Goal: Task Accomplishment & Management: Manage account settings

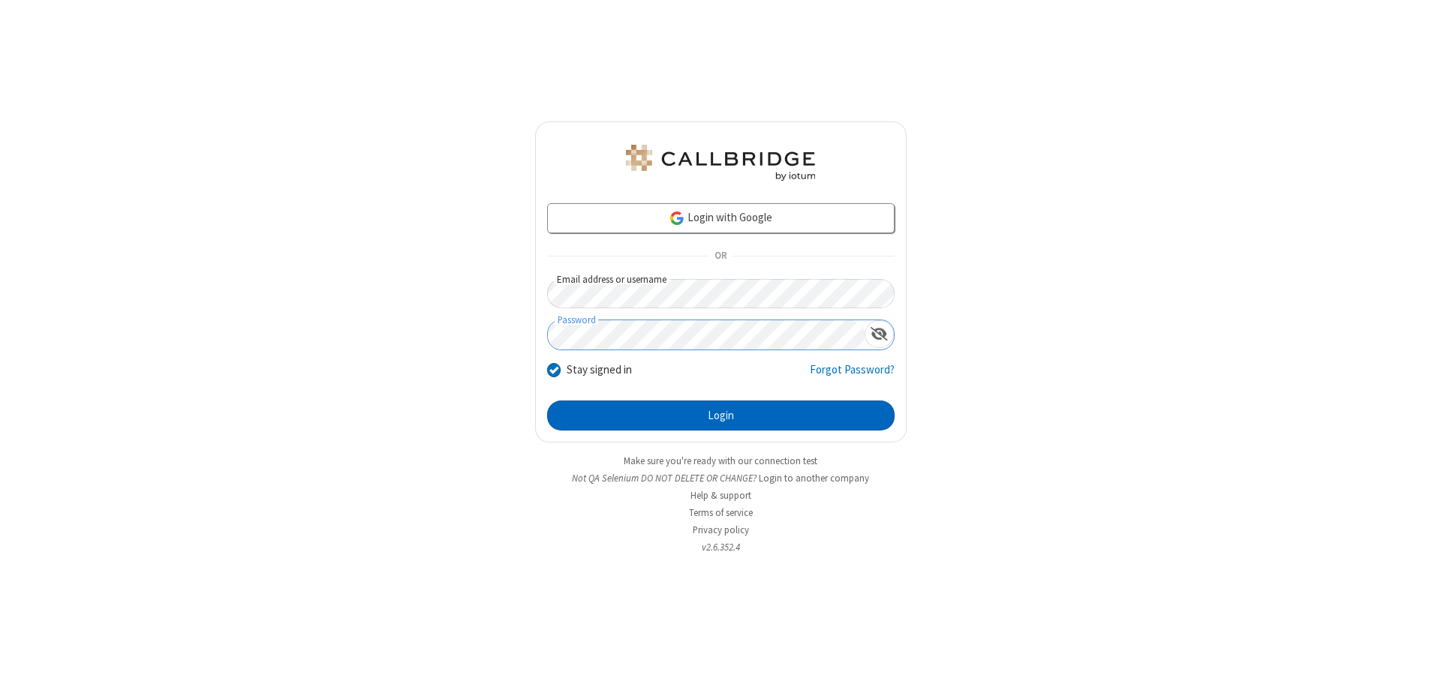
click at [720, 416] on button "Login" at bounding box center [720, 416] width 347 height 30
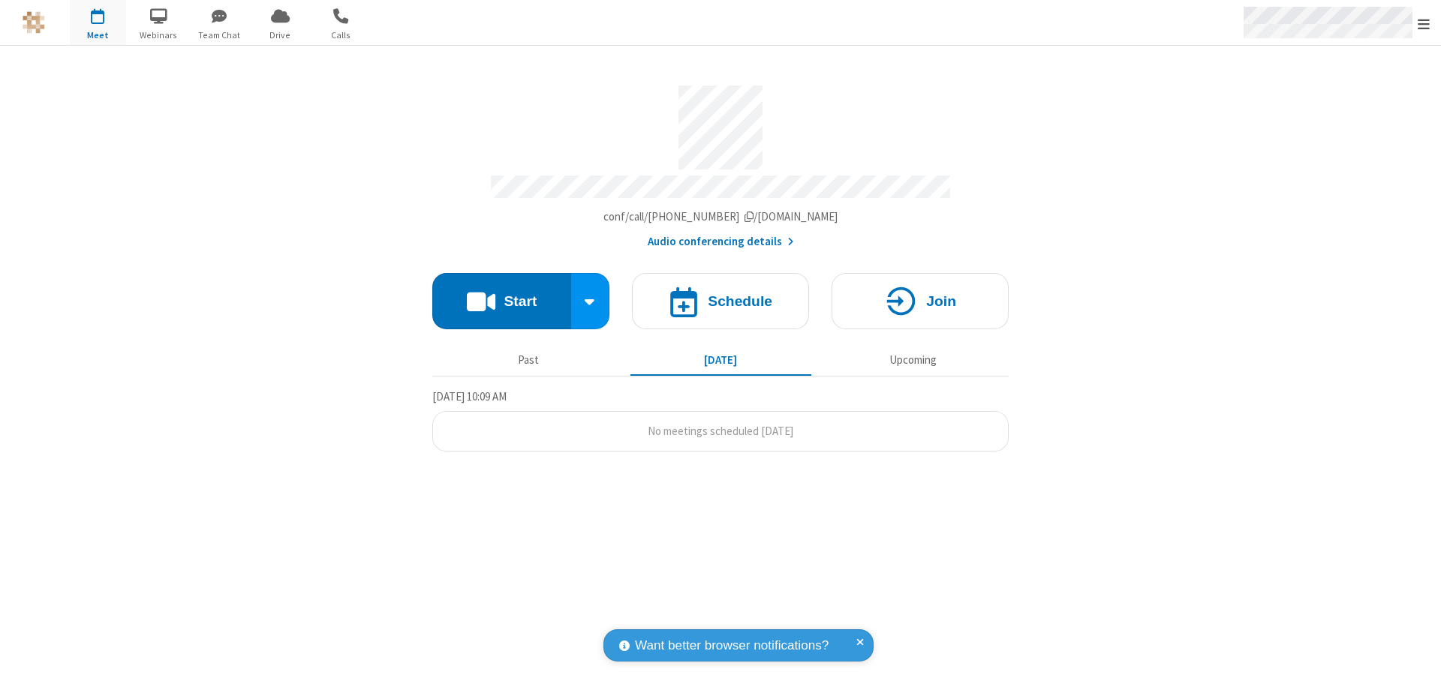
click at [1424, 23] on span "Open menu" at bounding box center [1424, 24] width 12 height 15
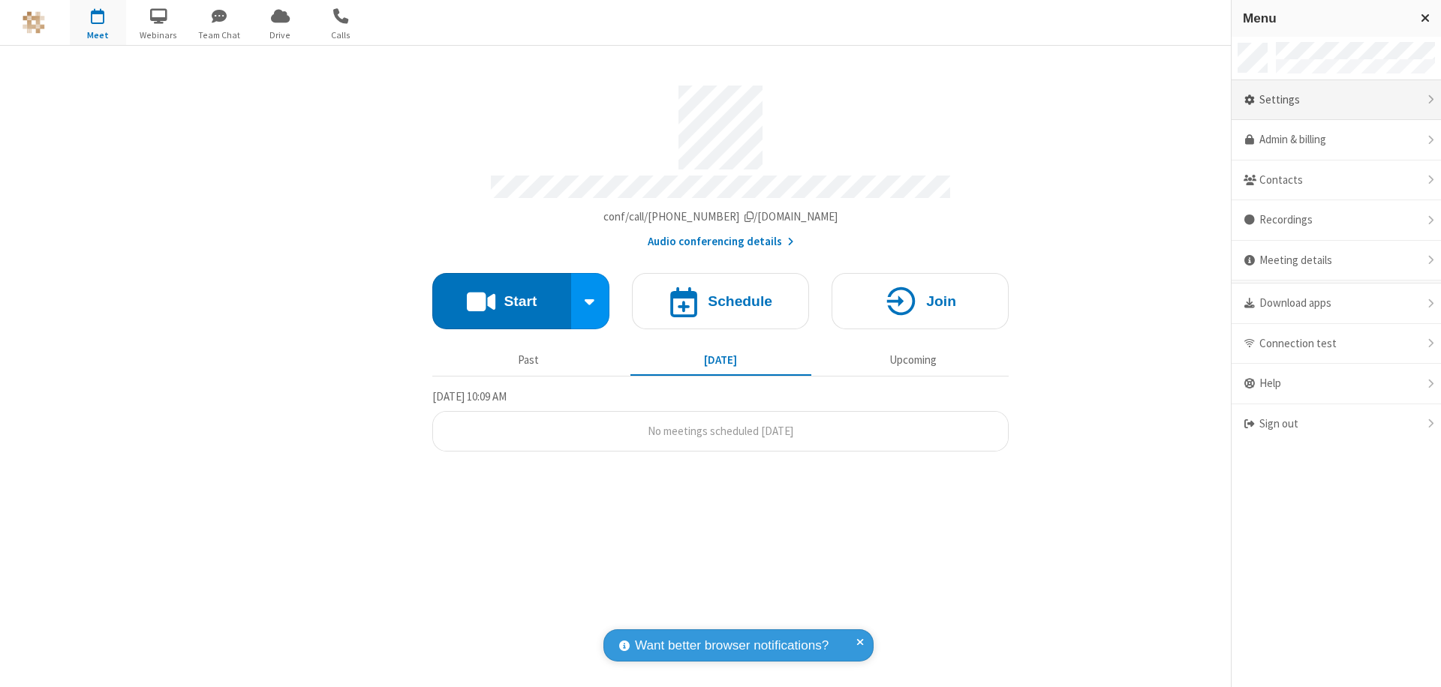
click at [1336, 100] on div "Settings" at bounding box center [1335, 100] width 209 height 41
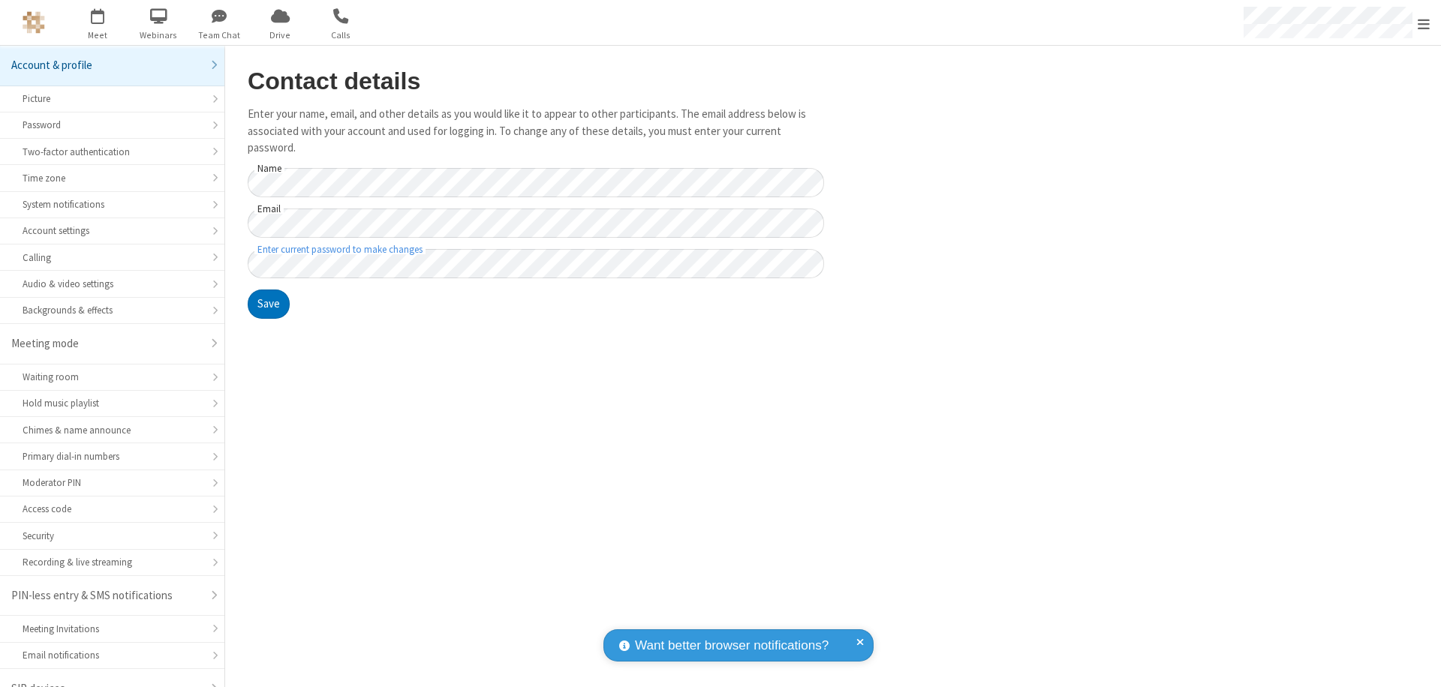
scroll to position [21, 0]
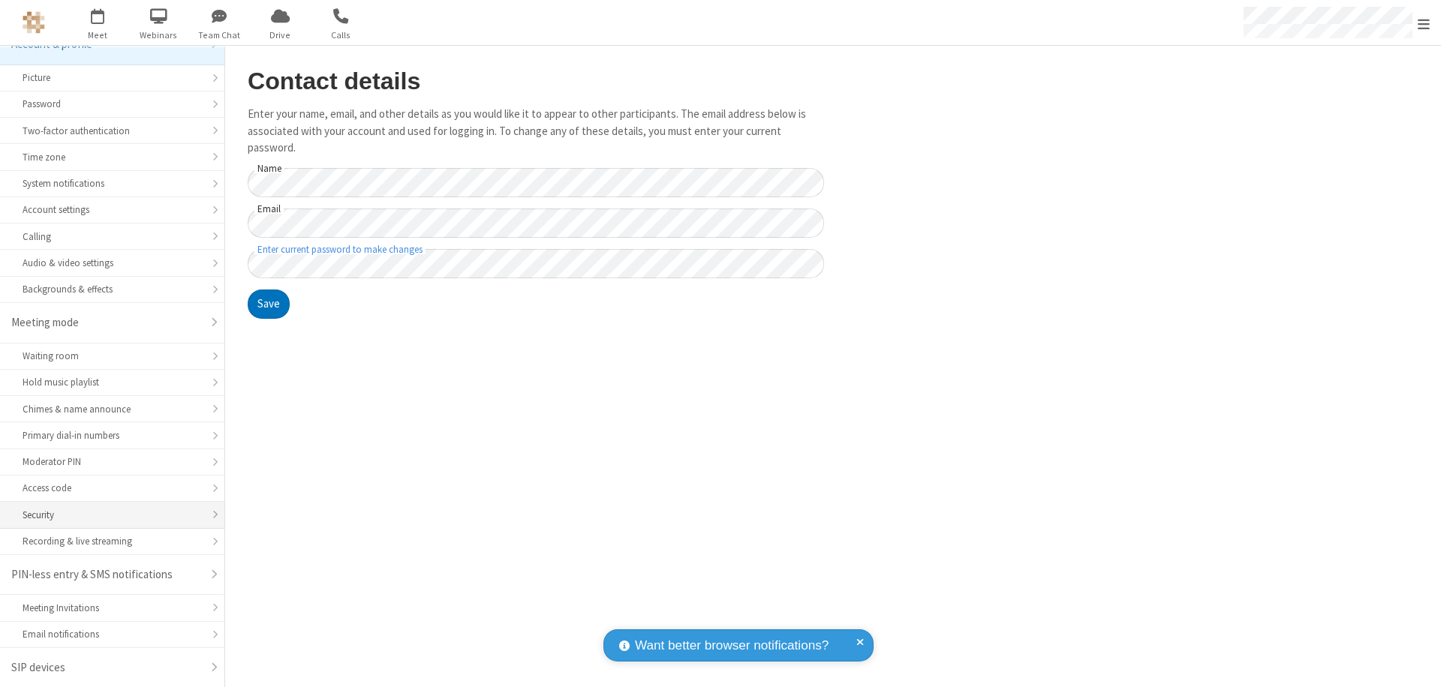
click at [107, 515] on div "Security" at bounding box center [112, 515] width 179 height 14
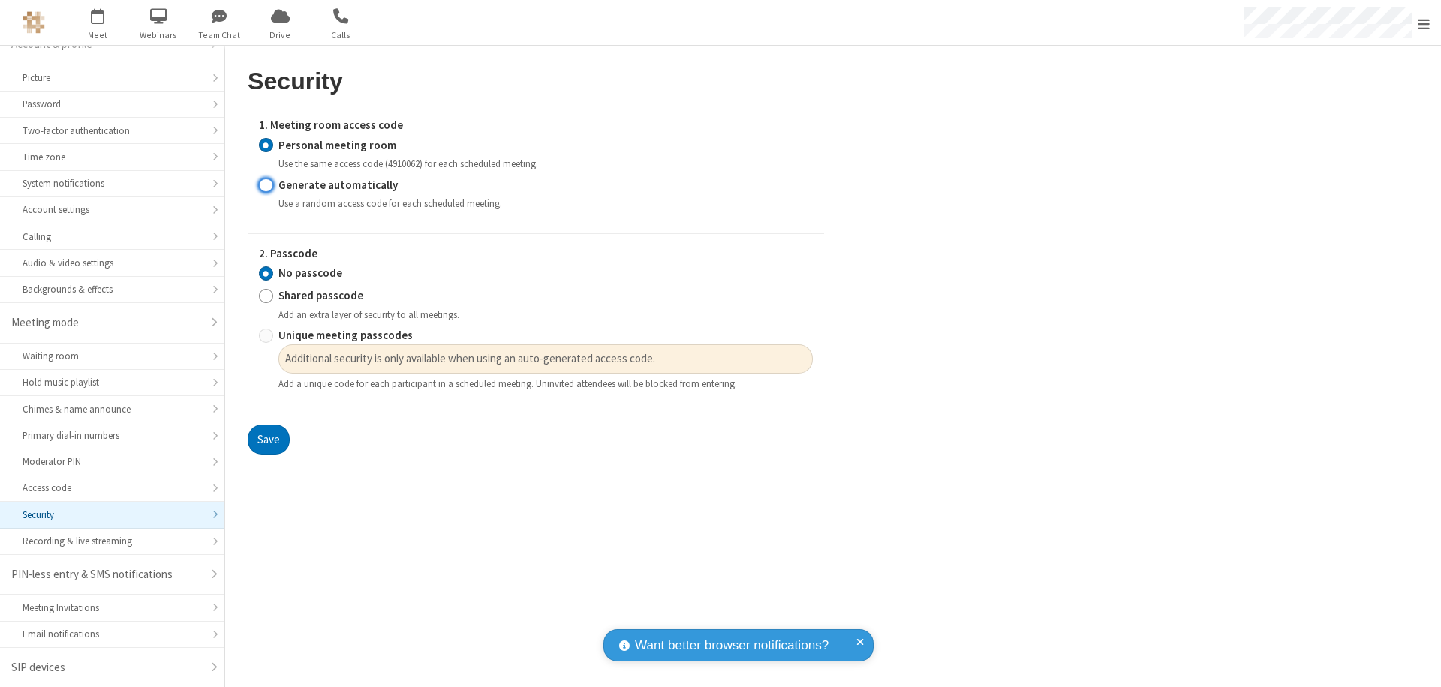
click at [266, 185] on input "Generate automatically" at bounding box center [266, 185] width 14 height 16
radio input "true"
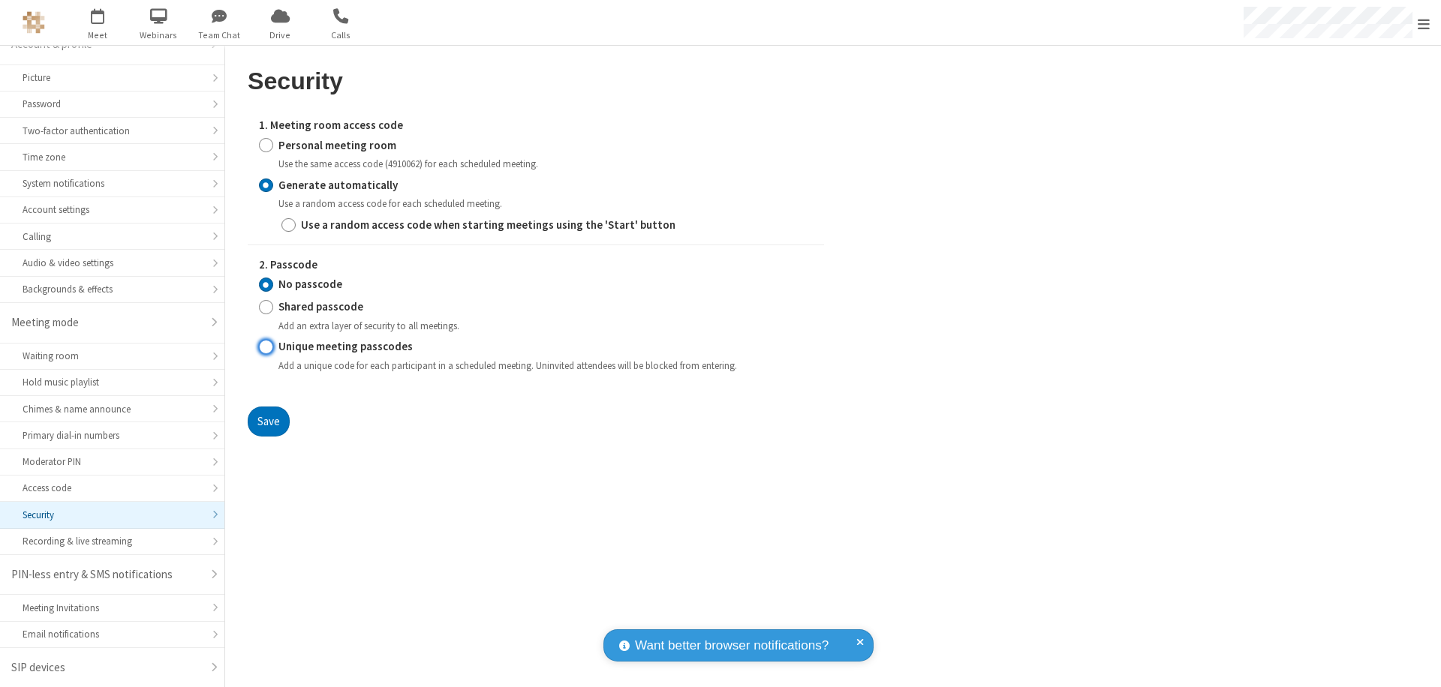
click at [266, 347] on input "Unique meeting passcodes" at bounding box center [266, 347] width 14 height 16
radio input "true"
click at [268, 421] on button "Save" at bounding box center [269, 422] width 42 height 30
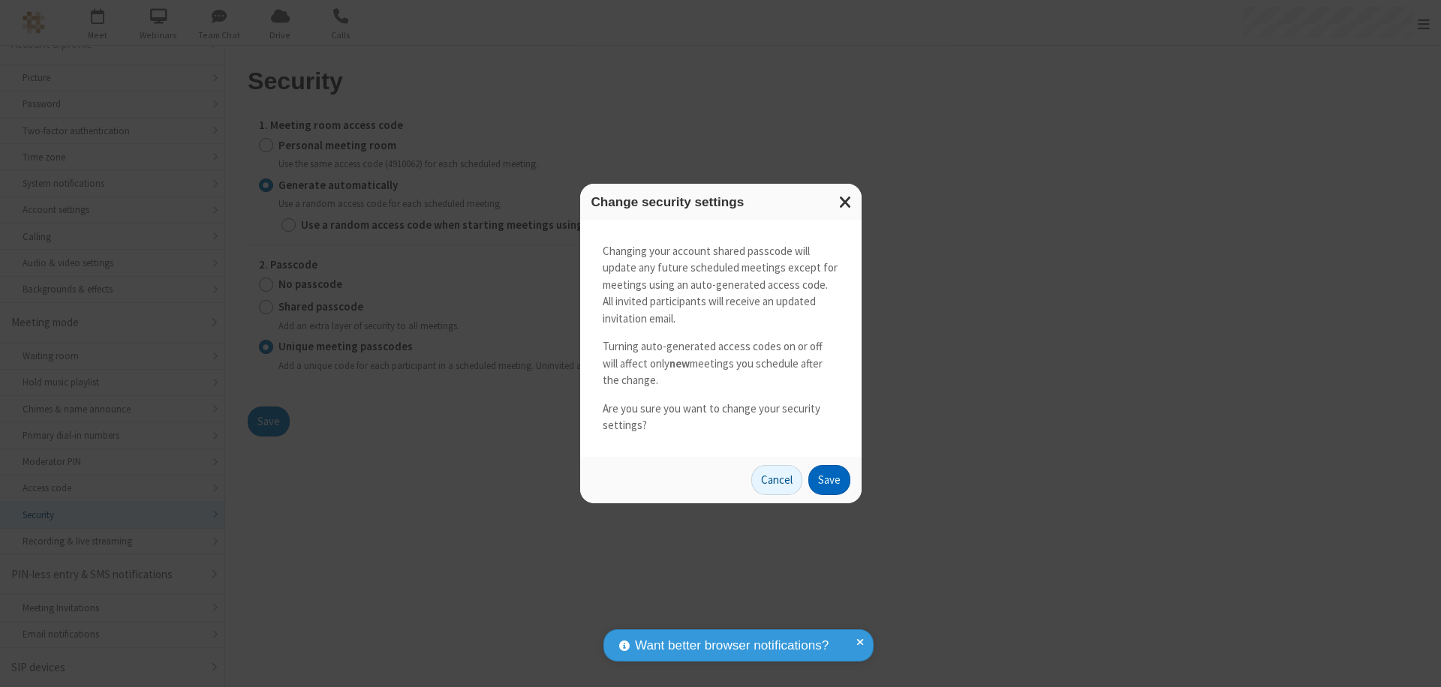
click at [828, 480] on button "Save" at bounding box center [829, 480] width 42 height 30
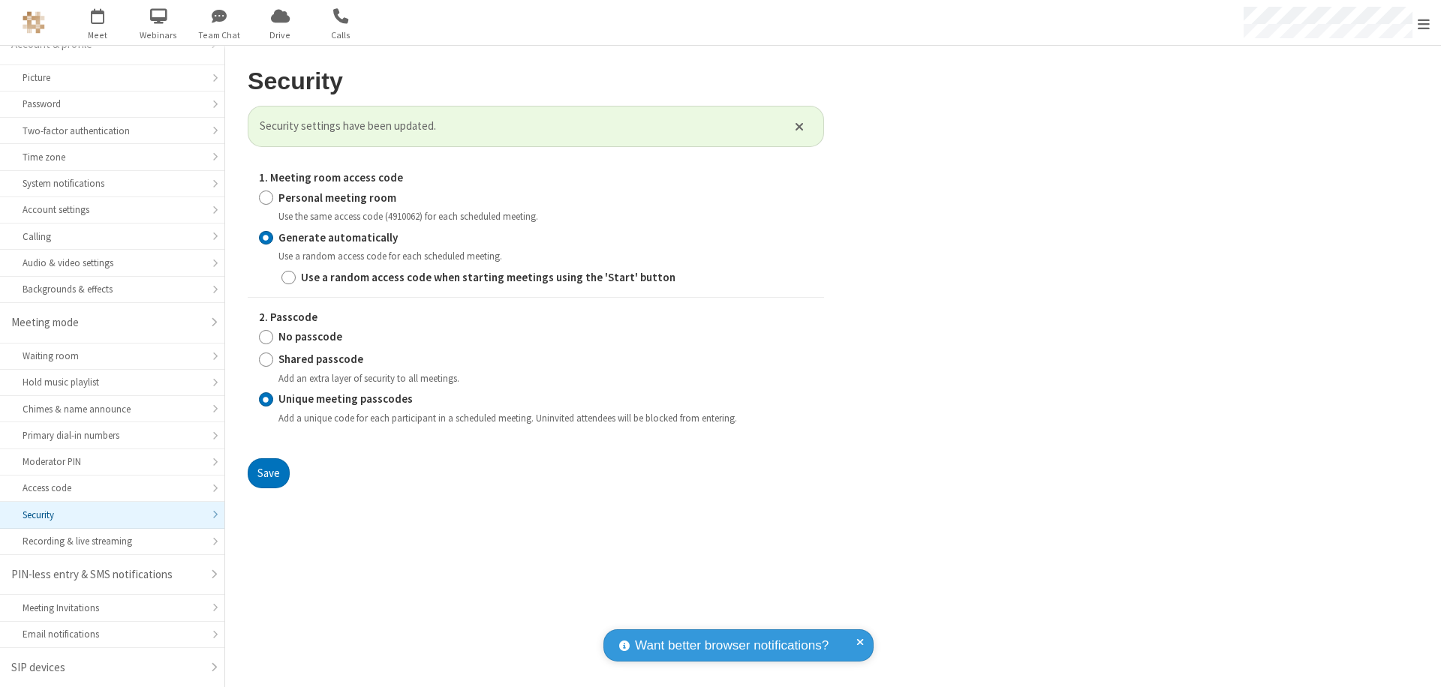
click at [1424, 23] on span "Open menu" at bounding box center [1424, 24] width 12 height 15
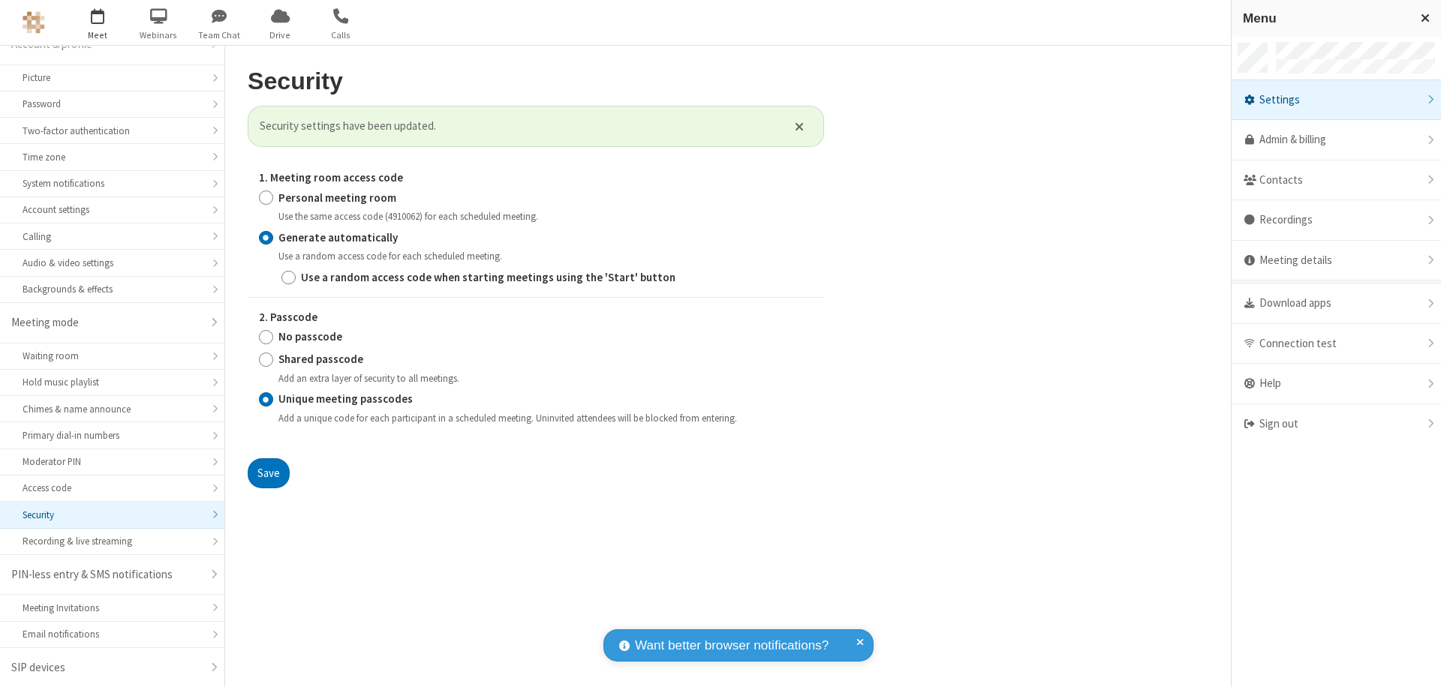
click at [98, 23] on span "button" at bounding box center [98, 16] width 56 height 26
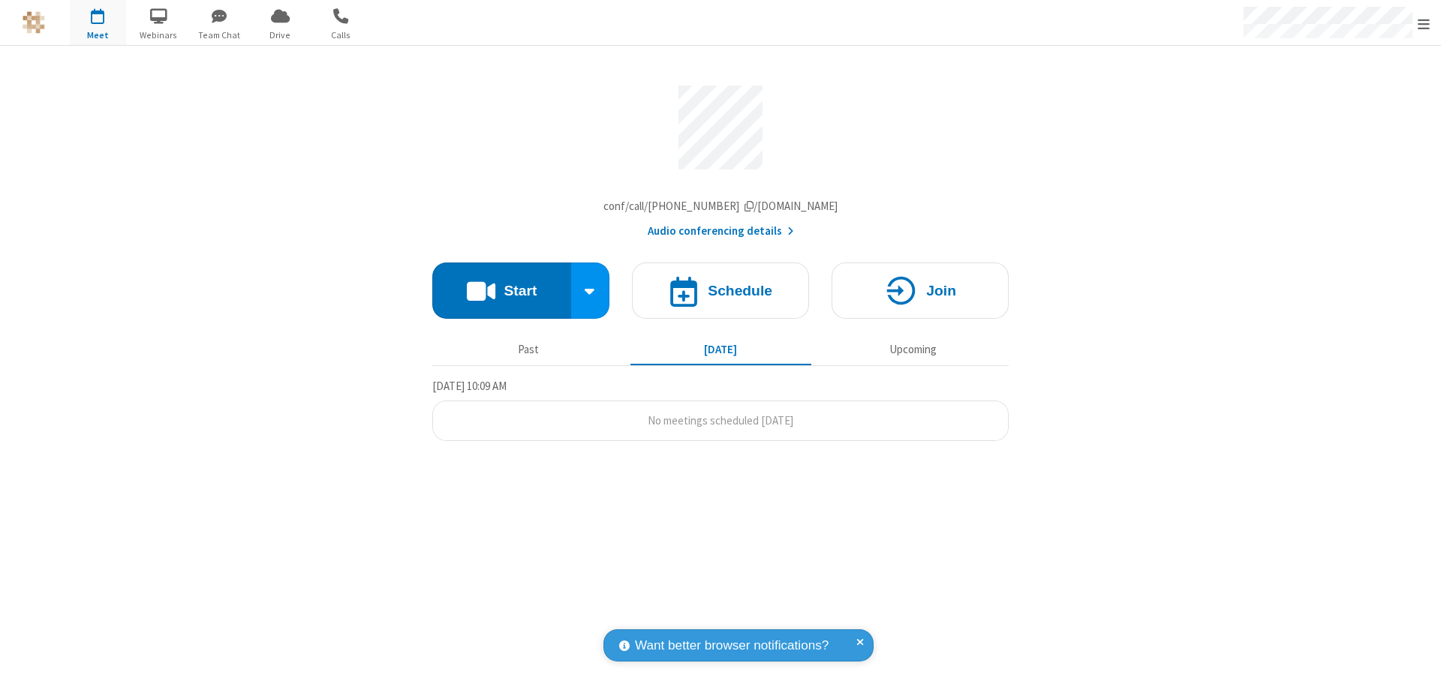
click at [720, 294] on h4 "Schedule" at bounding box center [740, 291] width 65 height 14
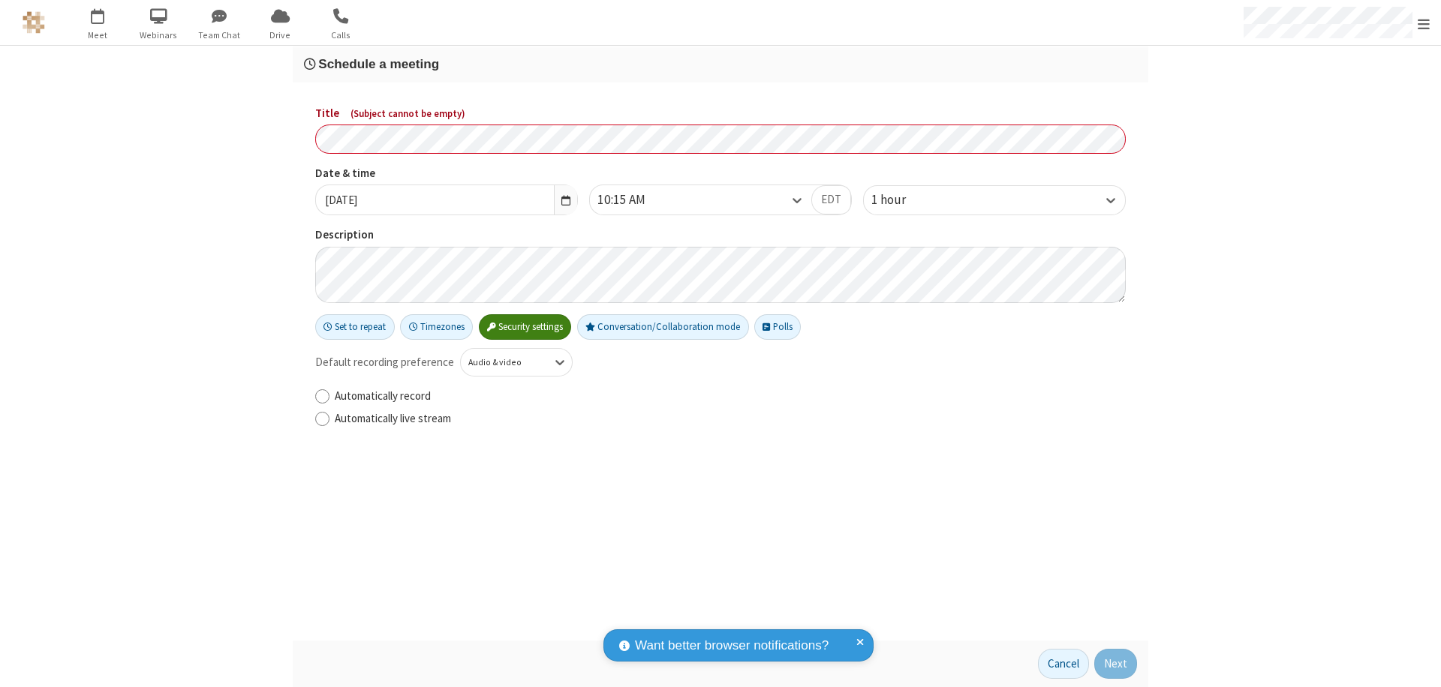
click at [720, 64] on h3 "Schedule a meeting" at bounding box center [720, 64] width 833 height 14
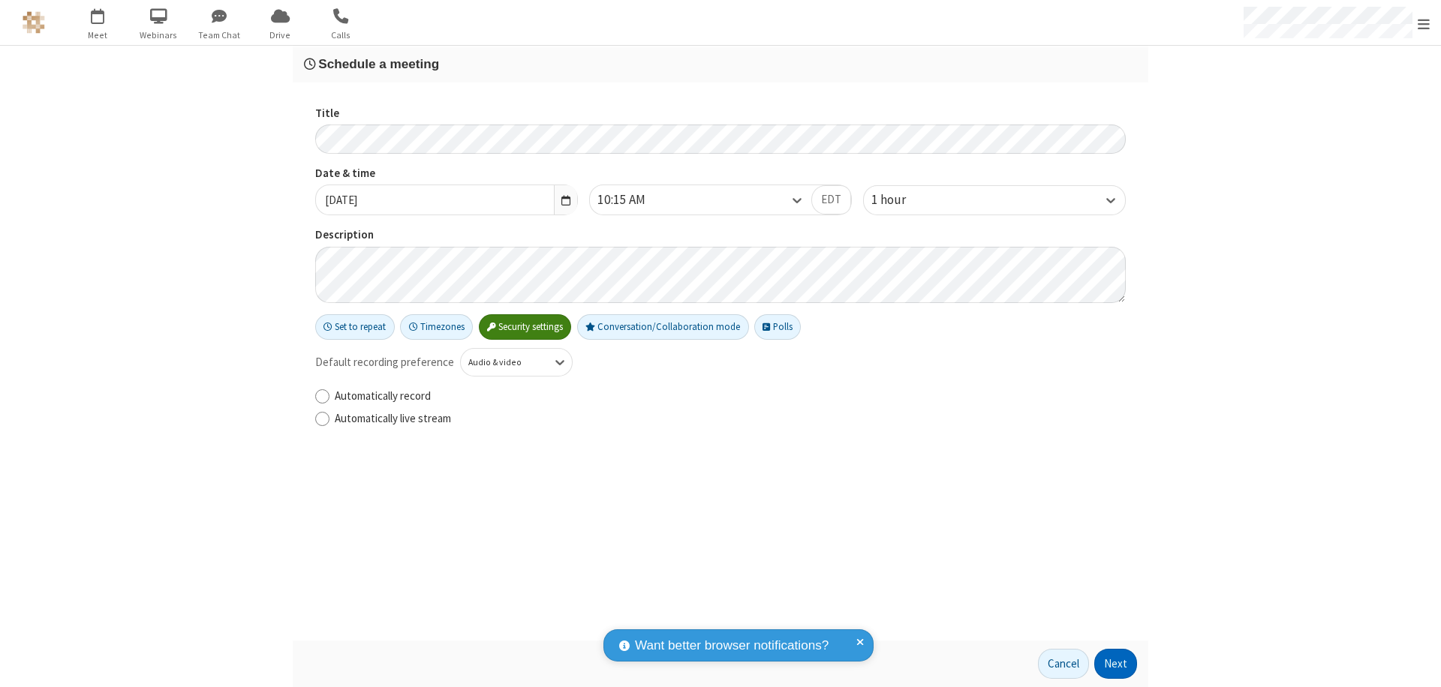
click at [1116, 664] on button "Next" at bounding box center [1115, 664] width 43 height 30
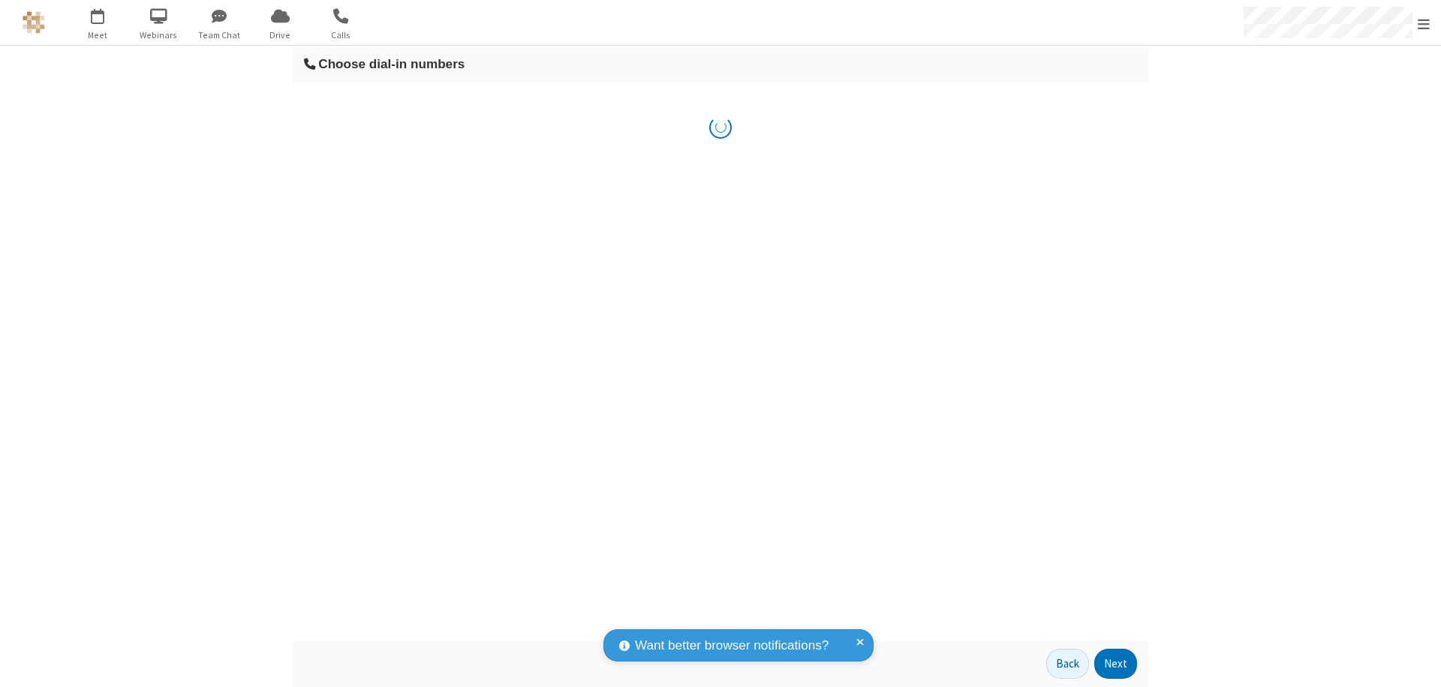
click at [1116, 664] on button "Next" at bounding box center [1115, 664] width 43 height 30
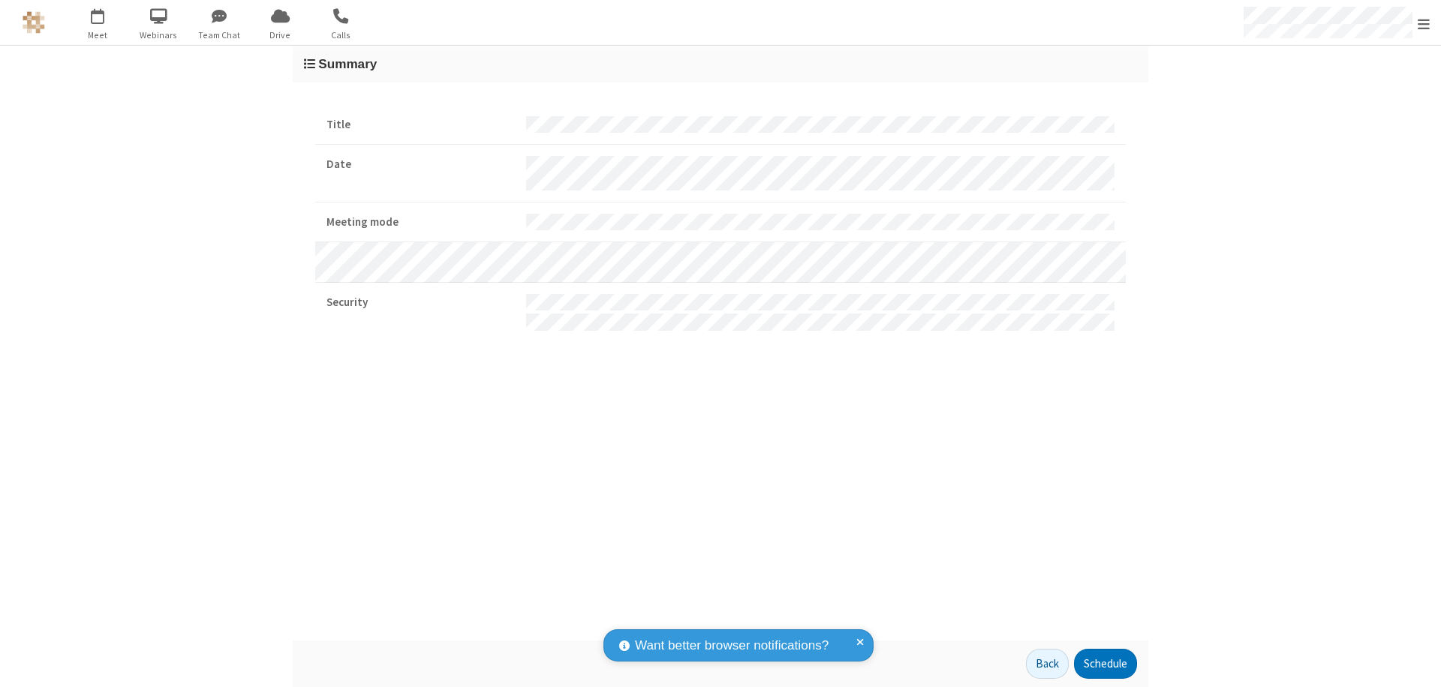
click at [1424, 23] on span "Open menu" at bounding box center [1424, 24] width 12 height 15
click at [1336, 100] on div "Settings" at bounding box center [1335, 100] width 209 height 41
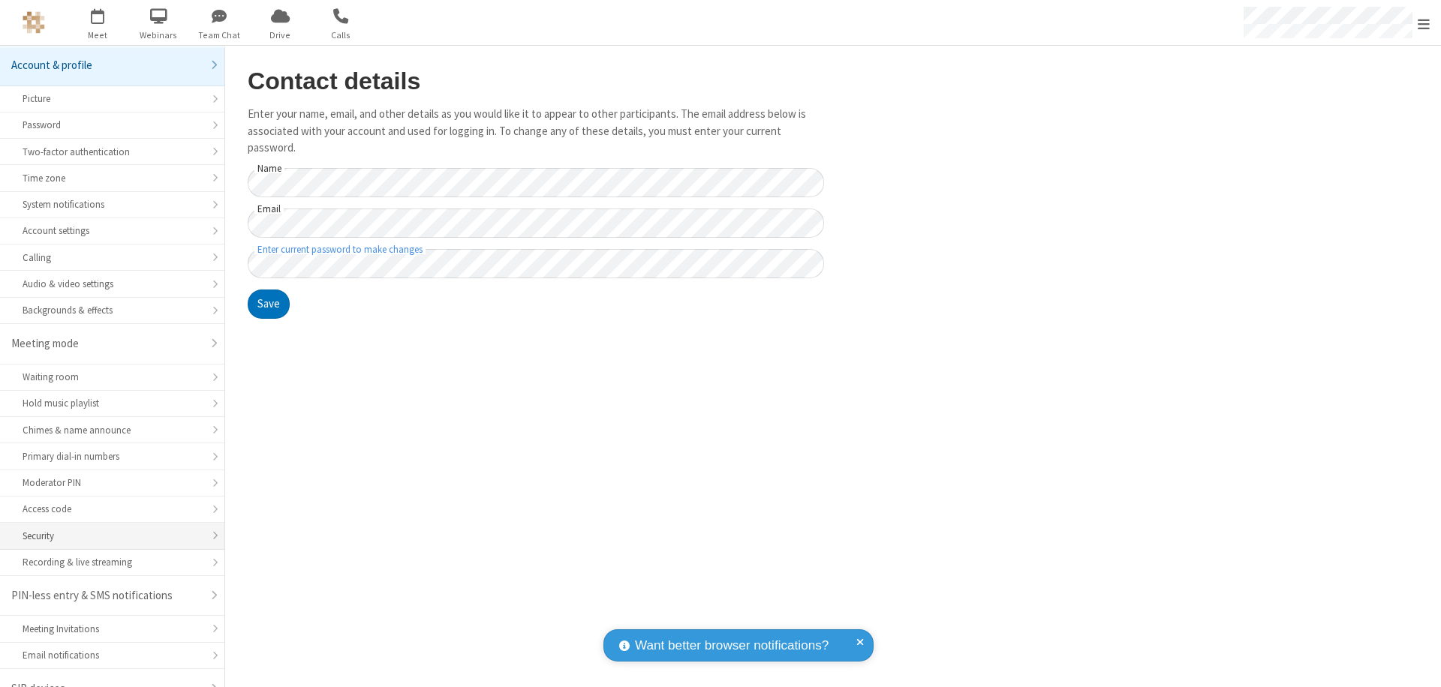
click at [107, 529] on div "Security" at bounding box center [112, 536] width 179 height 14
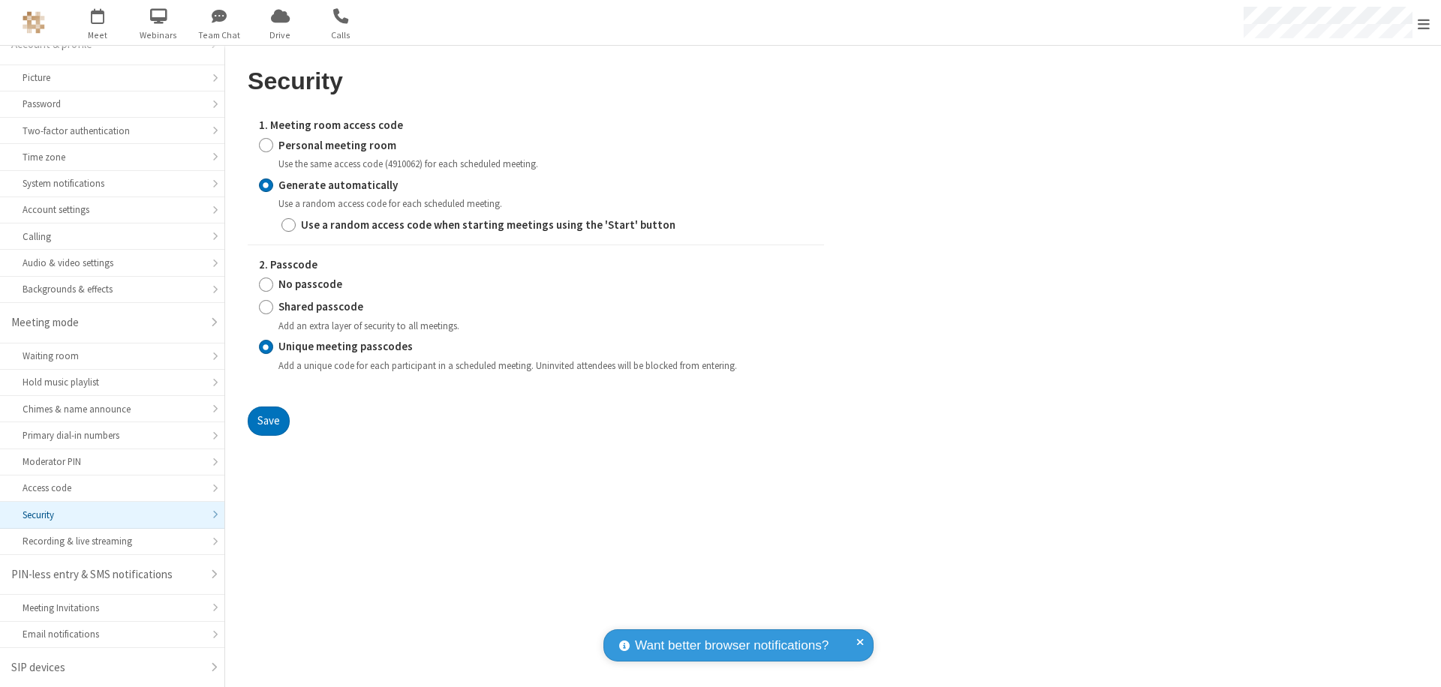
click at [266, 145] on input "Personal meeting room" at bounding box center [266, 145] width 14 height 16
radio input "true"
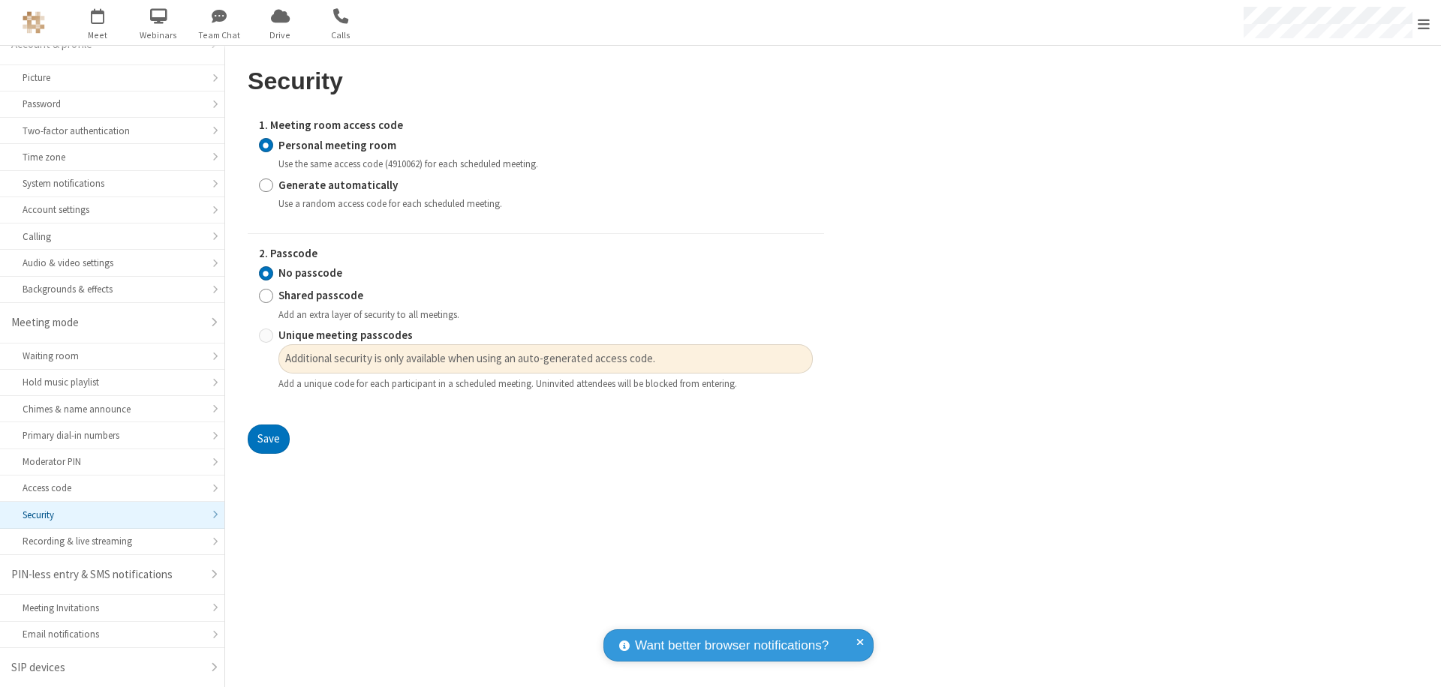
click at [266, 273] on input "No passcode" at bounding box center [266, 274] width 14 height 16
click at [268, 440] on button "Save" at bounding box center [269, 440] width 42 height 30
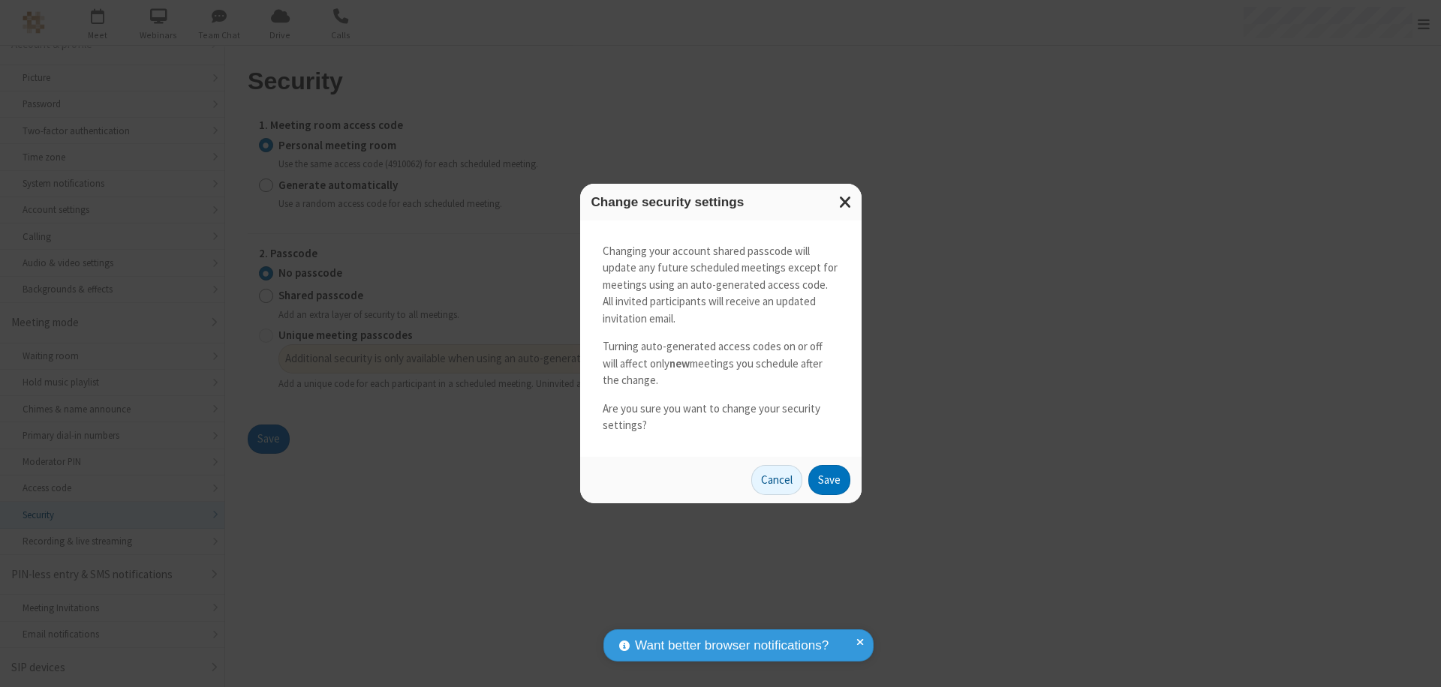
click at [828, 480] on button "Save" at bounding box center [829, 480] width 42 height 30
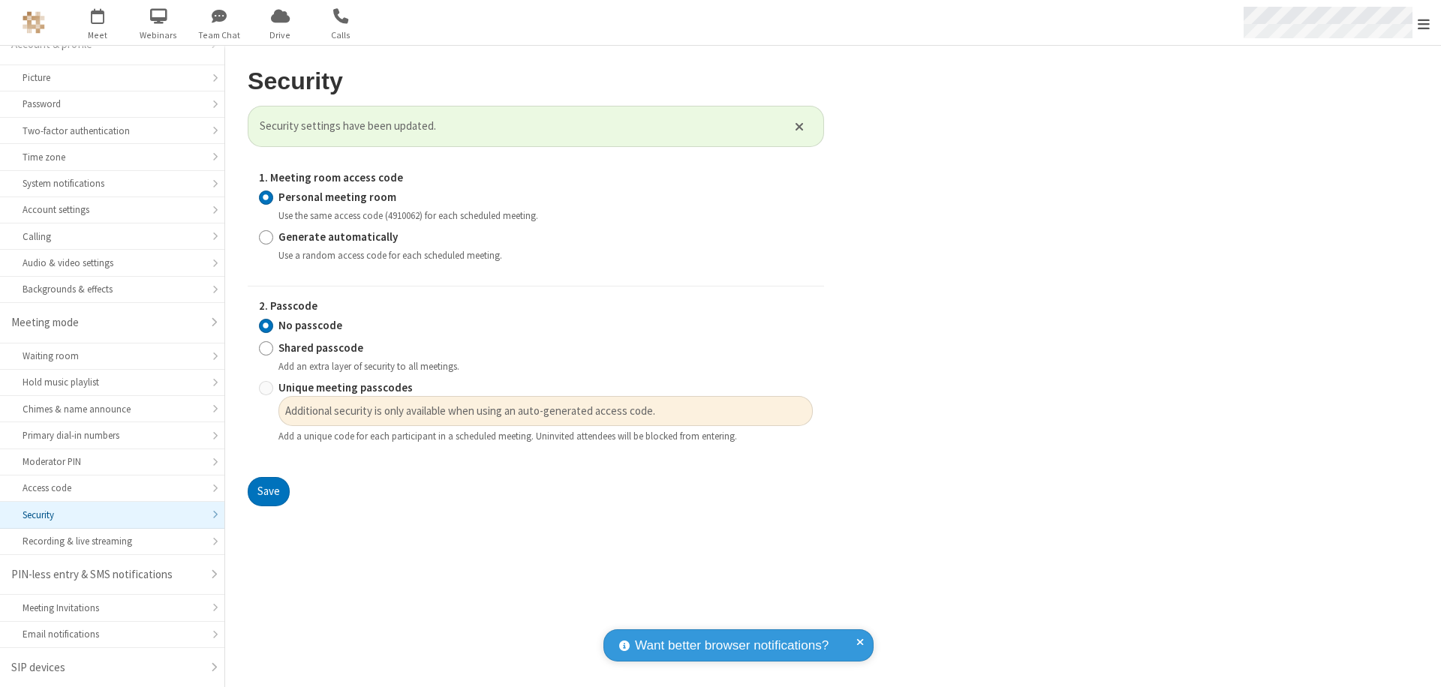
click at [1424, 23] on span "Open menu" at bounding box center [1424, 24] width 12 height 15
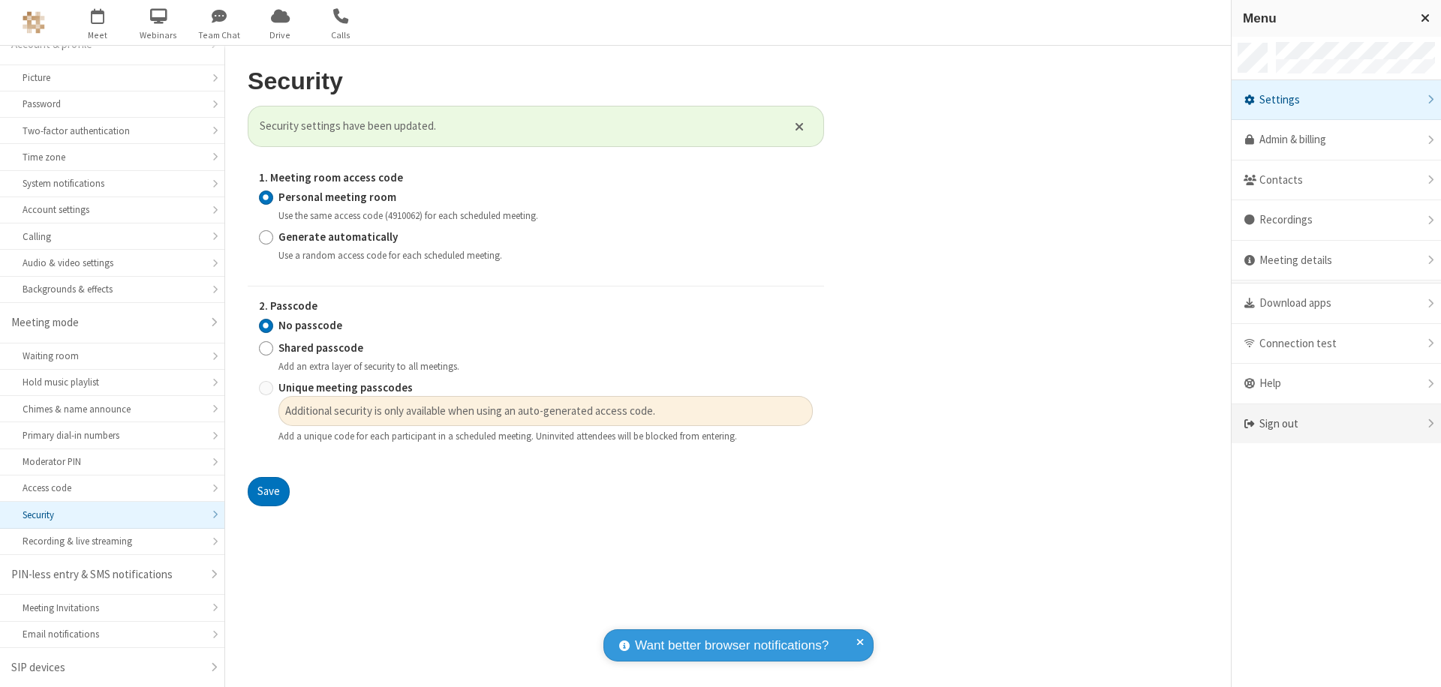
click at [1336, 424] on div "Sign out" at bounding box center [1335, 424] width 209 height 40
